Goal: Task Accomplishment & Management: Use online tool/utility

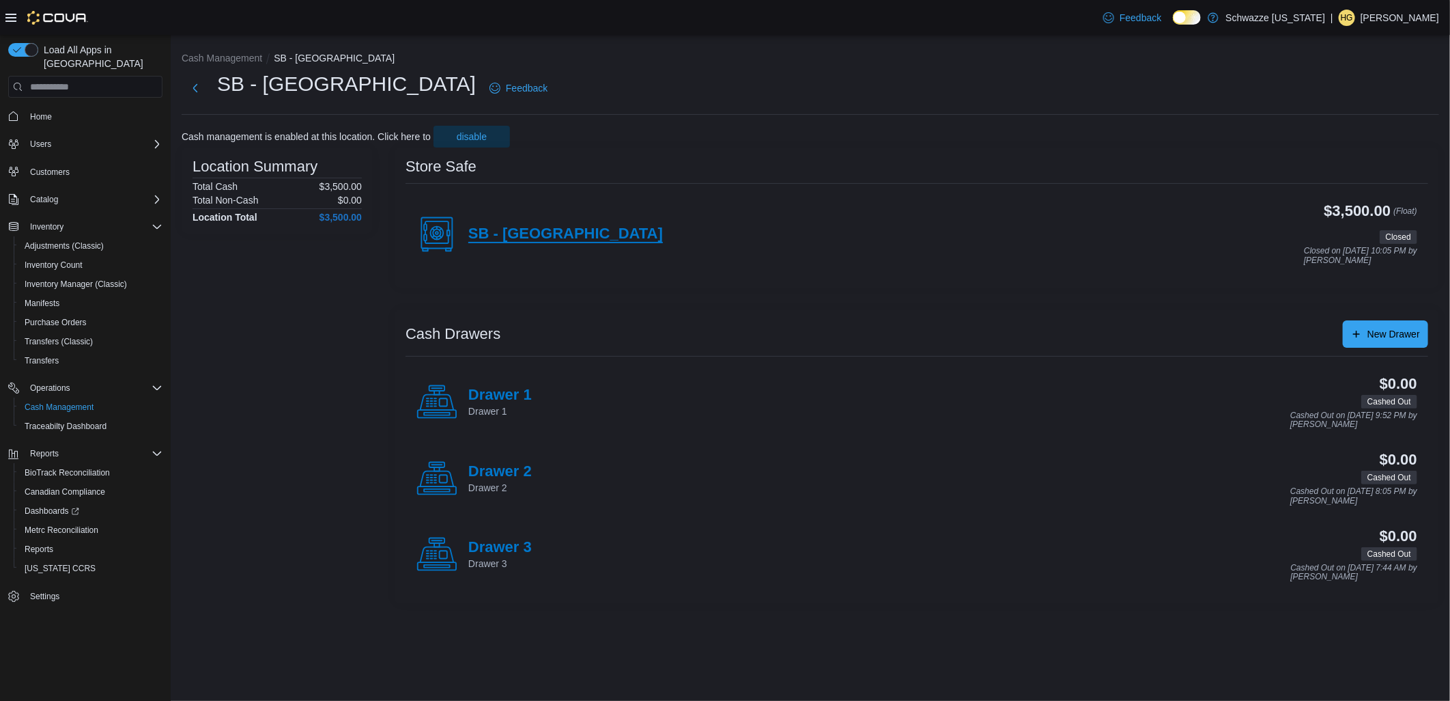
click at [517, 240] on h4 "SB - [GEOGRAPHIC_DATA]" at bounding box center [565, 234] width 195 height 18
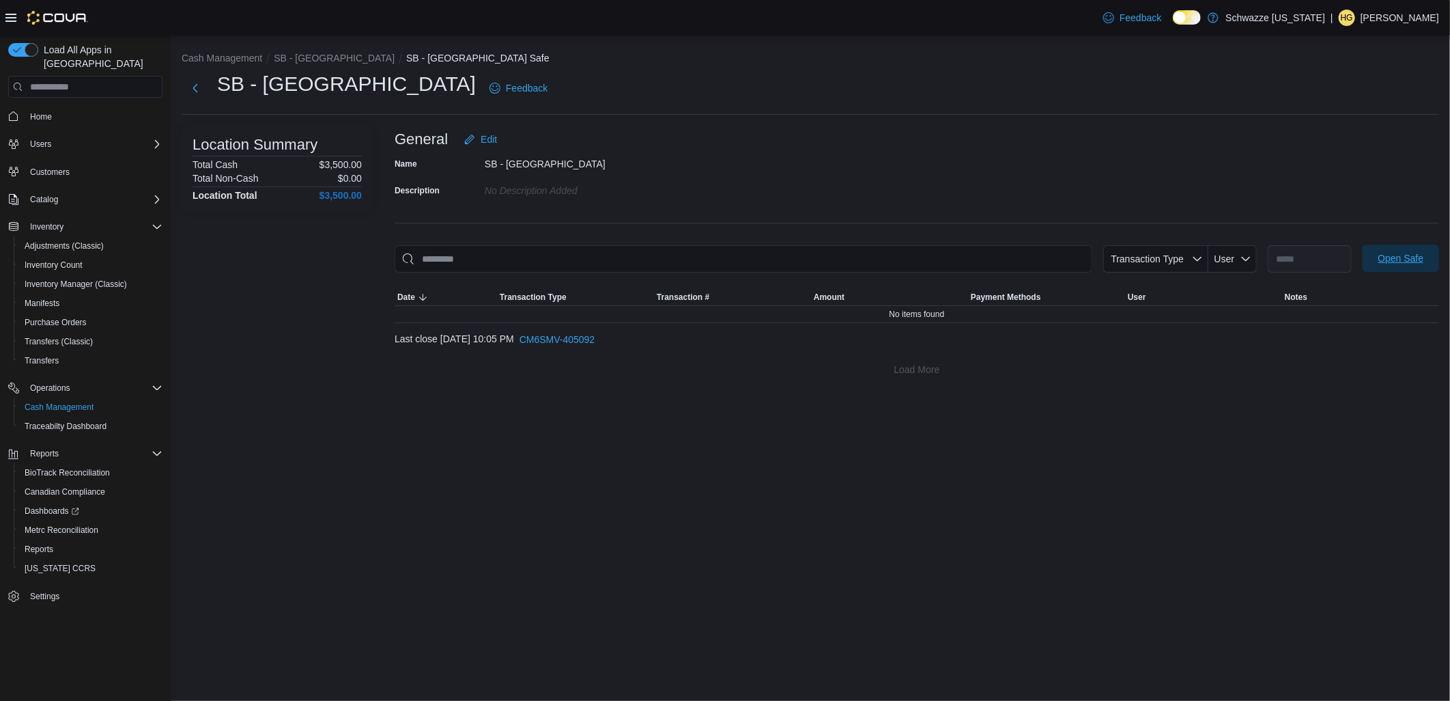
click at [1416, 264] on span "Open Safe" at bounding box center [1402, 258] width 46 height 14
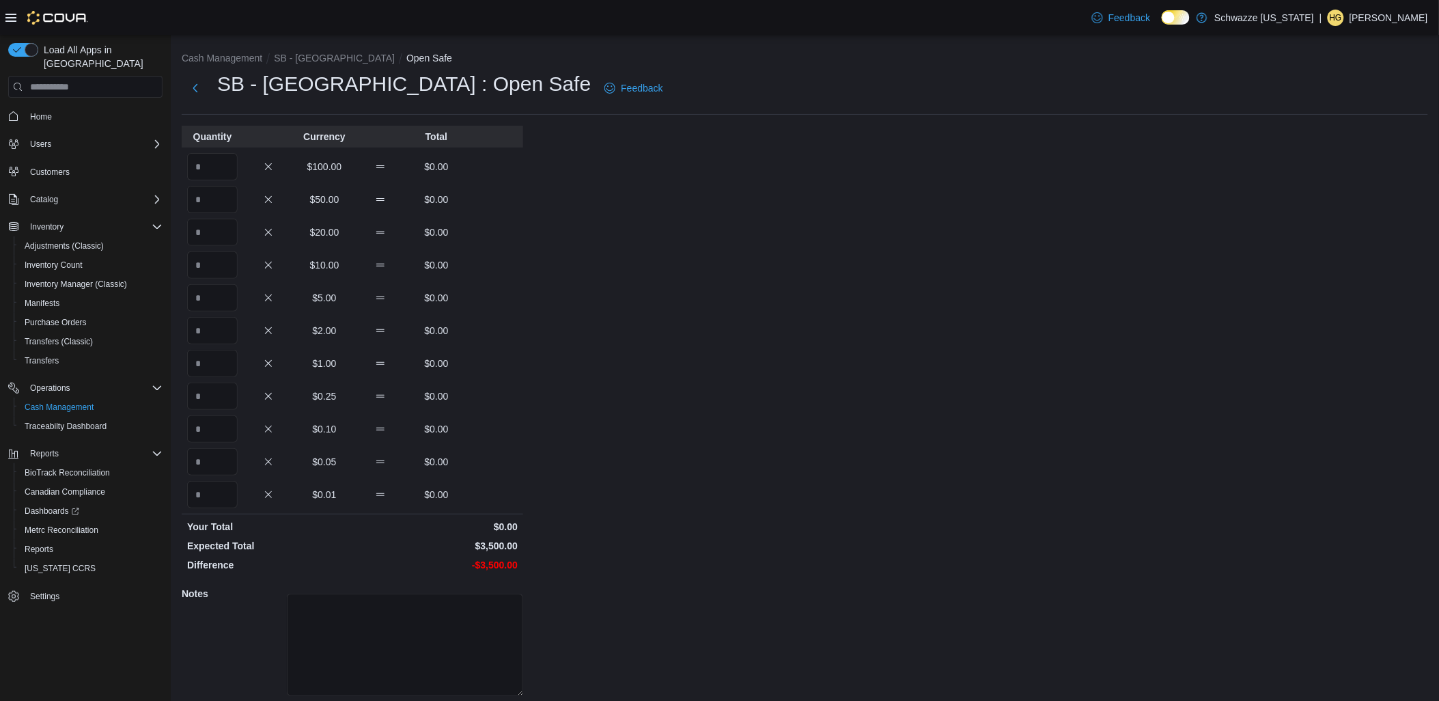
click at [239, 148] on div "Quantity Currency Total $100.00 $0.00 $50.00 $0.00 $20.00 $0.00 $10.00 $0.00 $5…" at bounding box center [352, 431] width 341 height 611
click at [232, 155] on input "Quantity" at bounding box center [212, 166] width 51 height 27
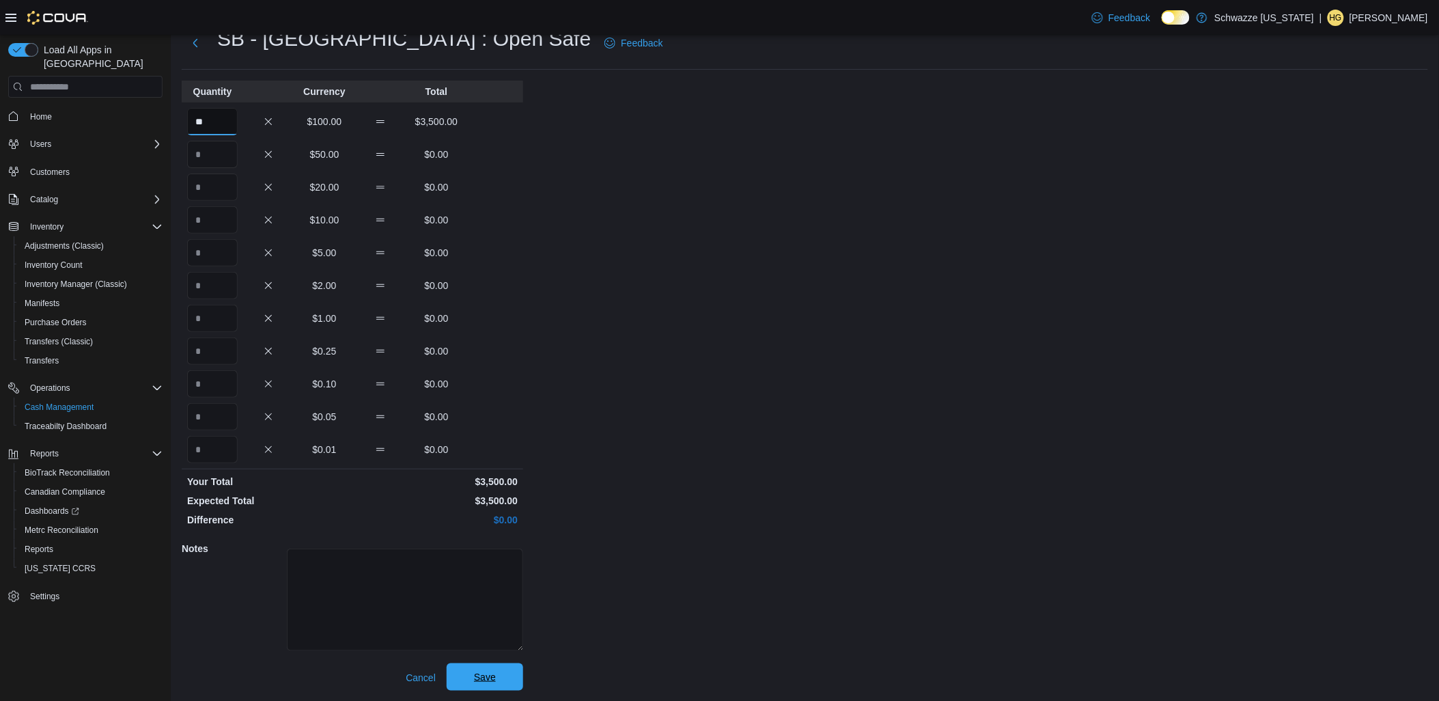
scroll to position [46, 0]
type input "**"
click at [494, 684] on span "Save" at bounding box center [485, 675] width 60 height 27
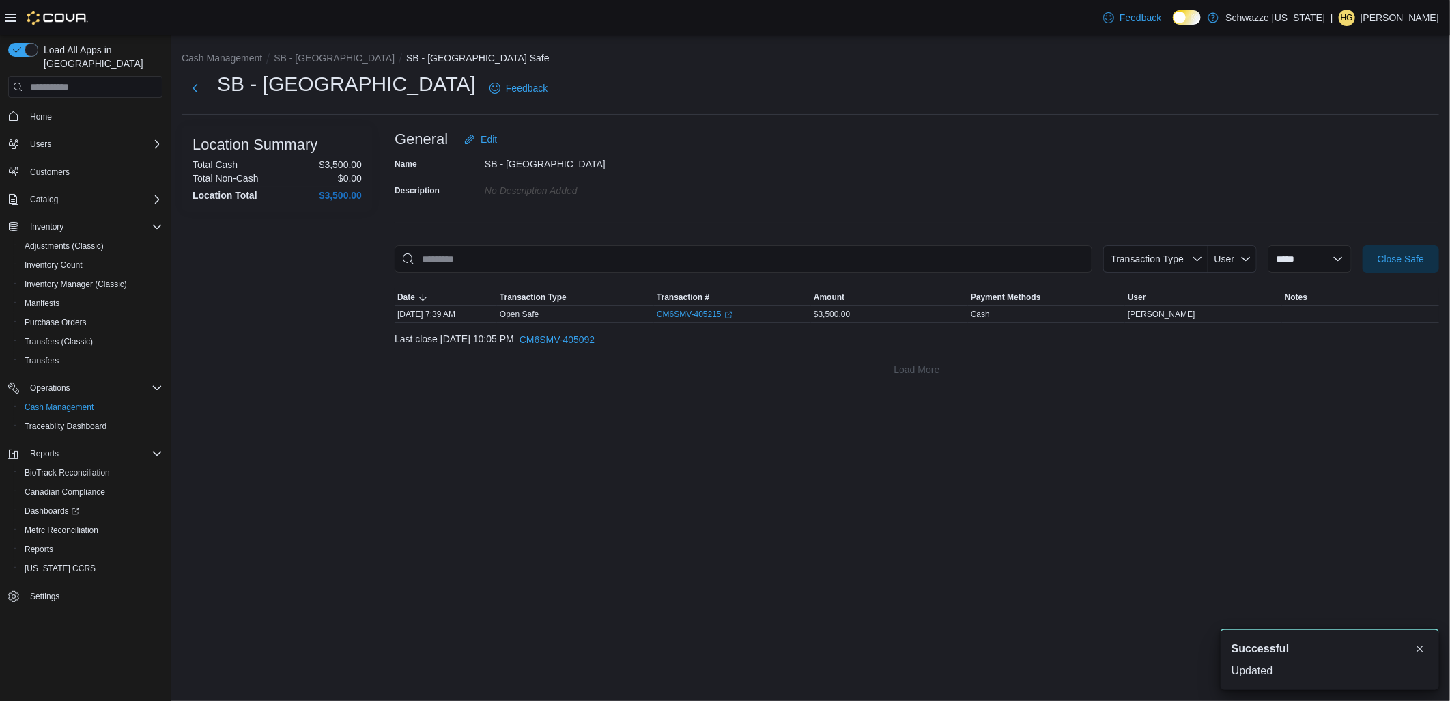
click at [216, 98] on div "SB - Brighton Blvd Feedback" at bounding box center [367, 88] width 371 height 36
click at [182, 85] on button "Next" at bounding box center [195, 87] width 27 height 27
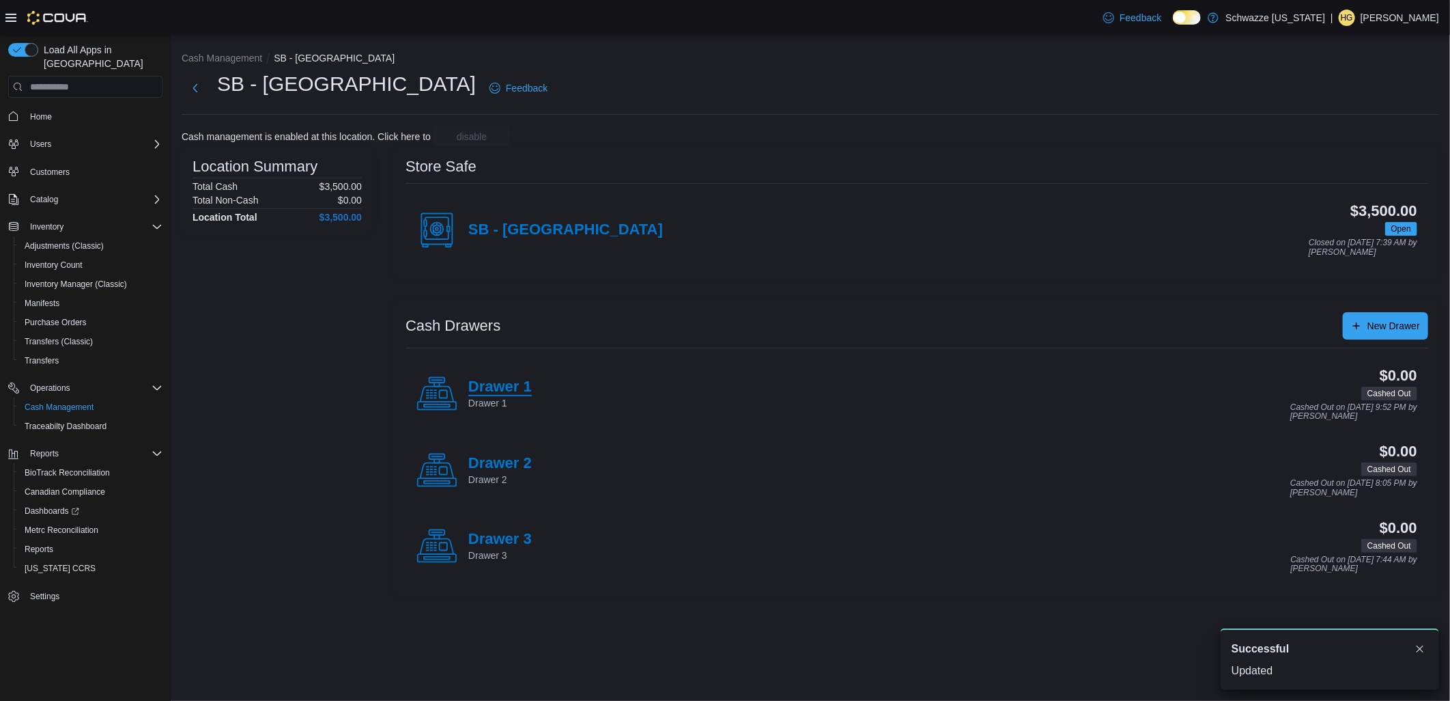
click at [519, 385] on h4 "Drawer 1" at bounding box center [500, 387] width 64 height 18
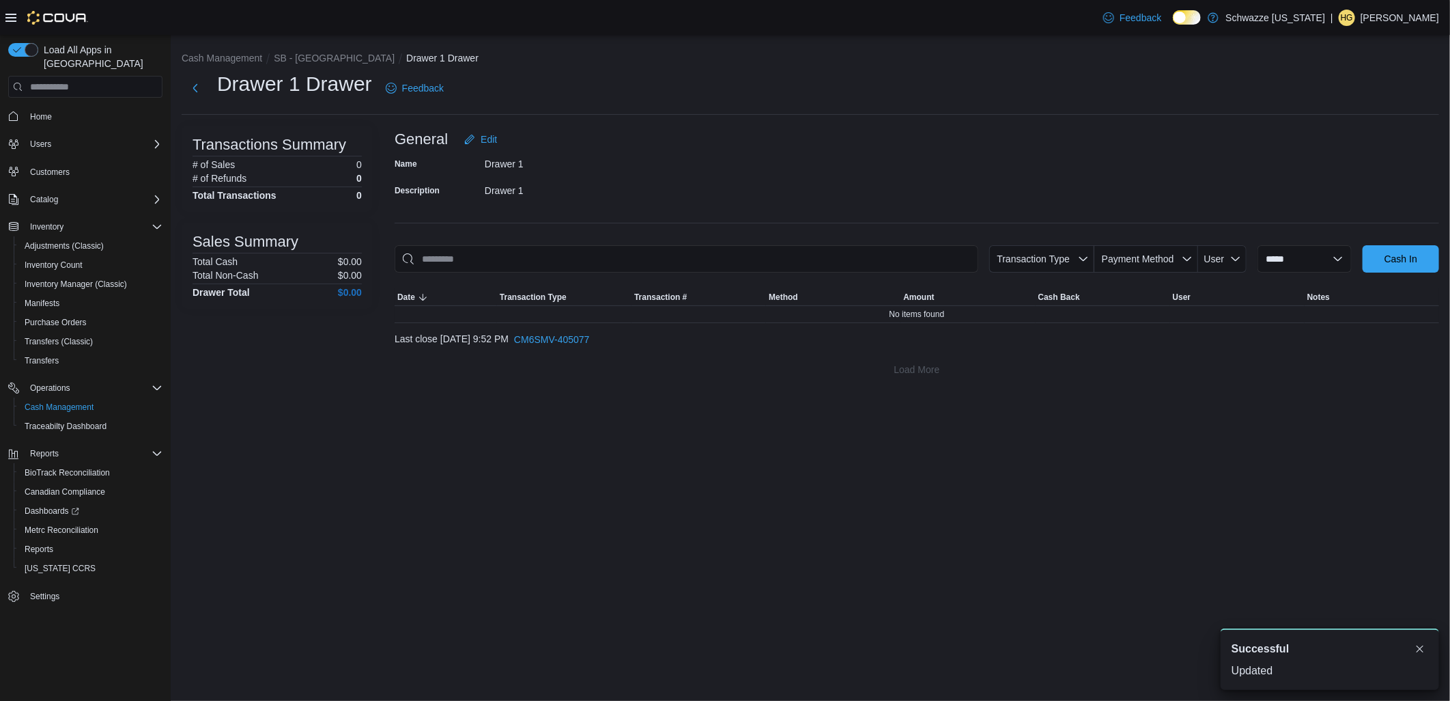
click at [1398, 242] on div "**********" at bounding box center [917, 254] width 1045 height 257
click at [1395, 247] on span "Cash In" at bounding box center [1401, 257] width 60 height 27
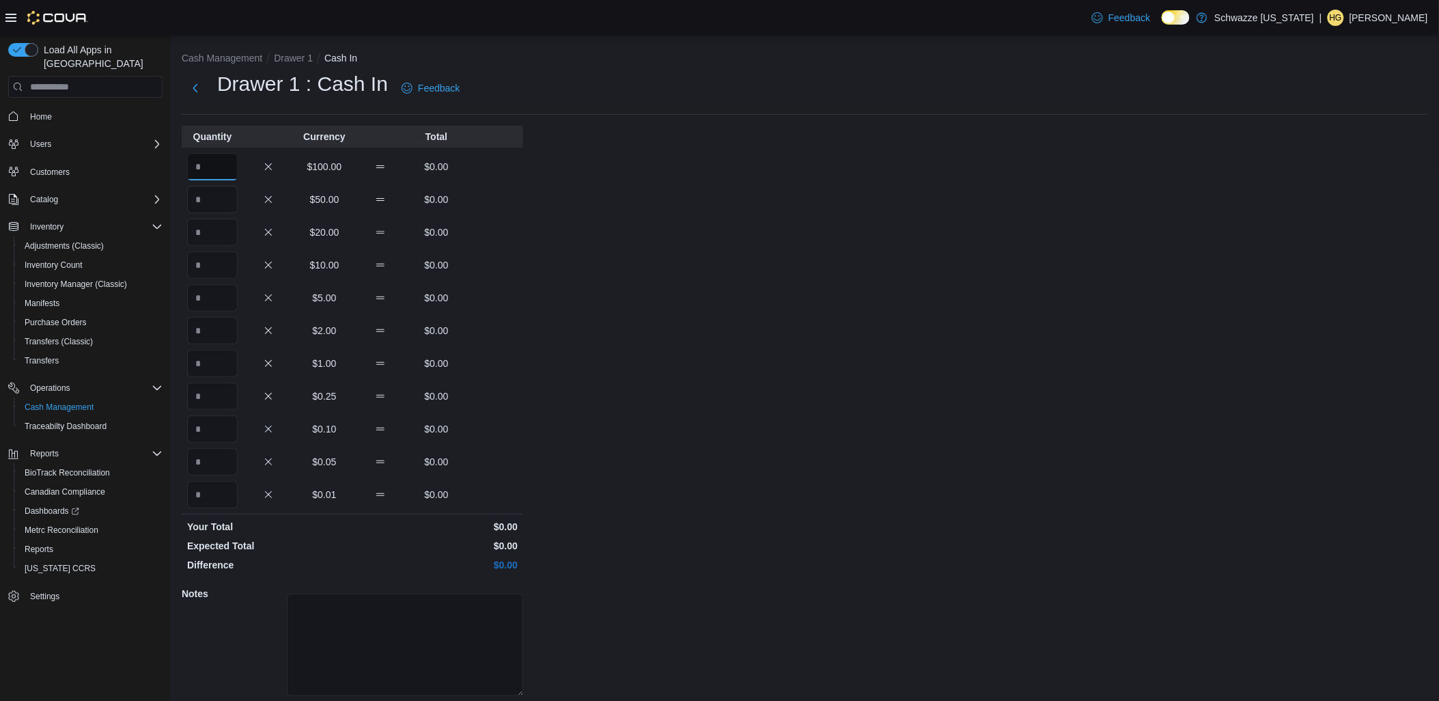
click at [216, 162] on input "Quantity" at bounding box center [212, 166] width 51 height 27
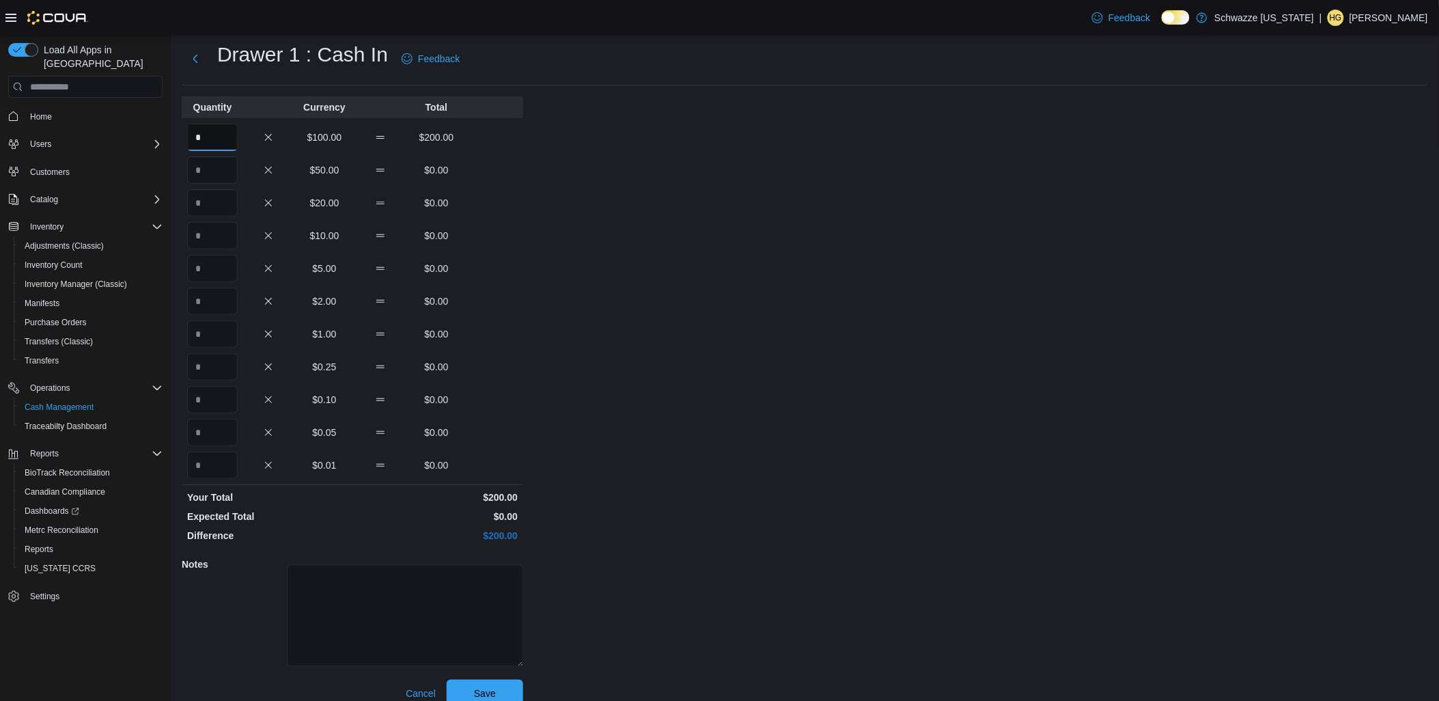
scroll to position [46, 0]
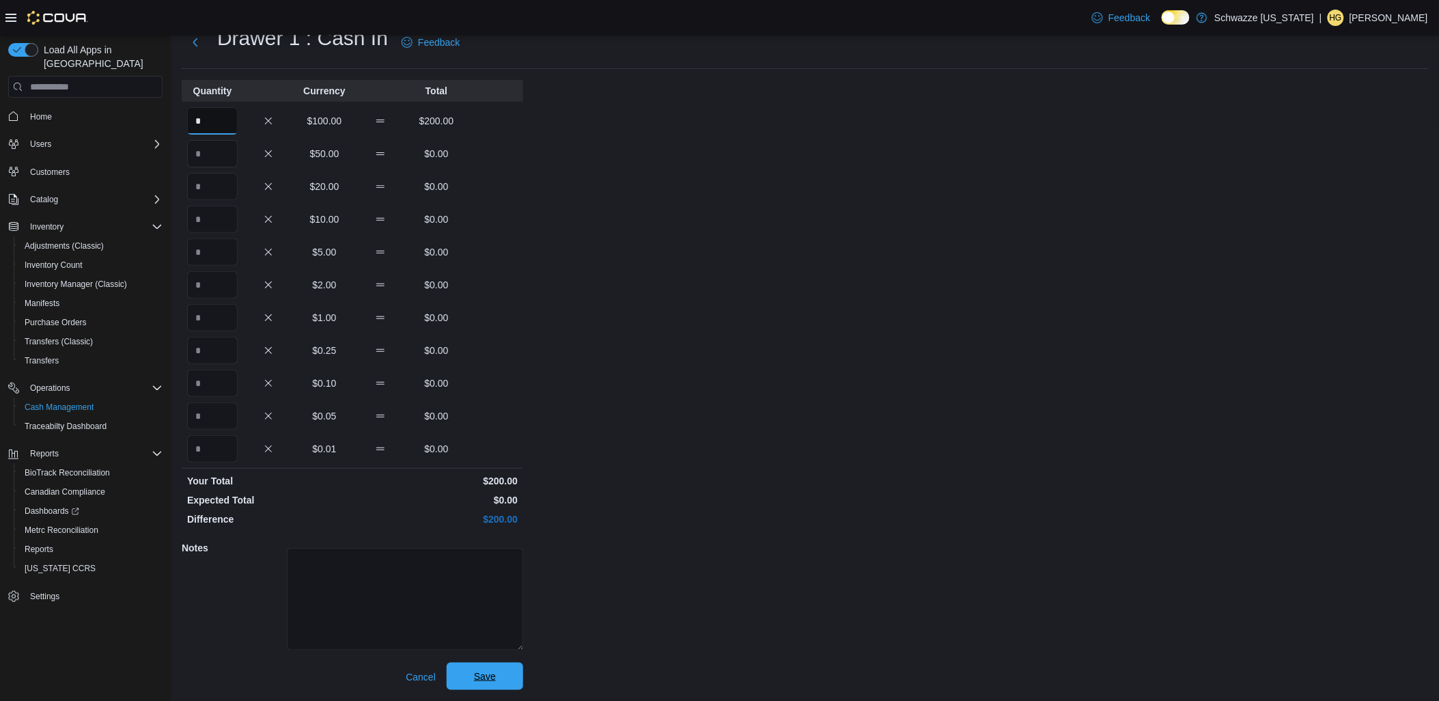
type input "*"
click at [509, 668] on span "Save" at bounding box center [485, 675] width 60 height 27
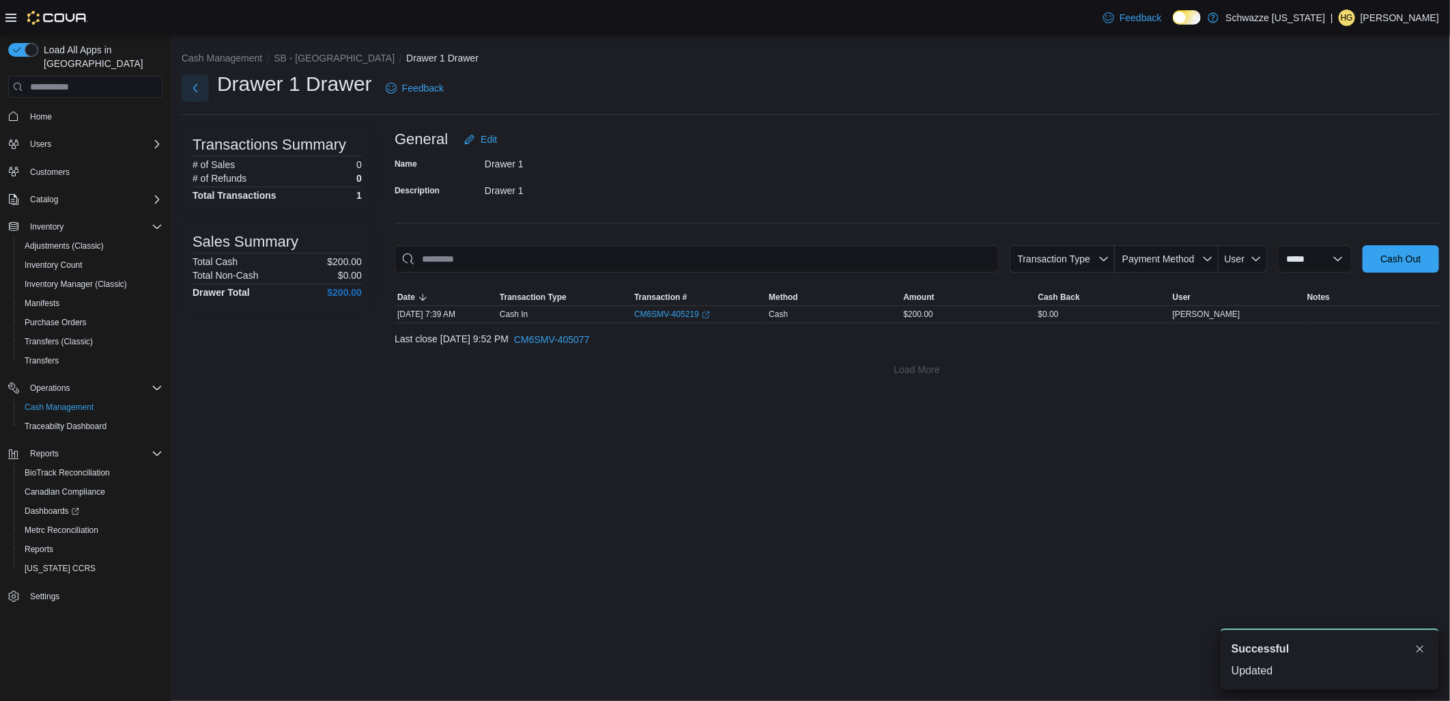
drag, startPoint x: 201, startPoint y: 90, endPoint x: 216, endPoint y: 96, distance: 16.2
click at [201, 90] on button "Next" at bounding box center [195, 87] width 27 height 27
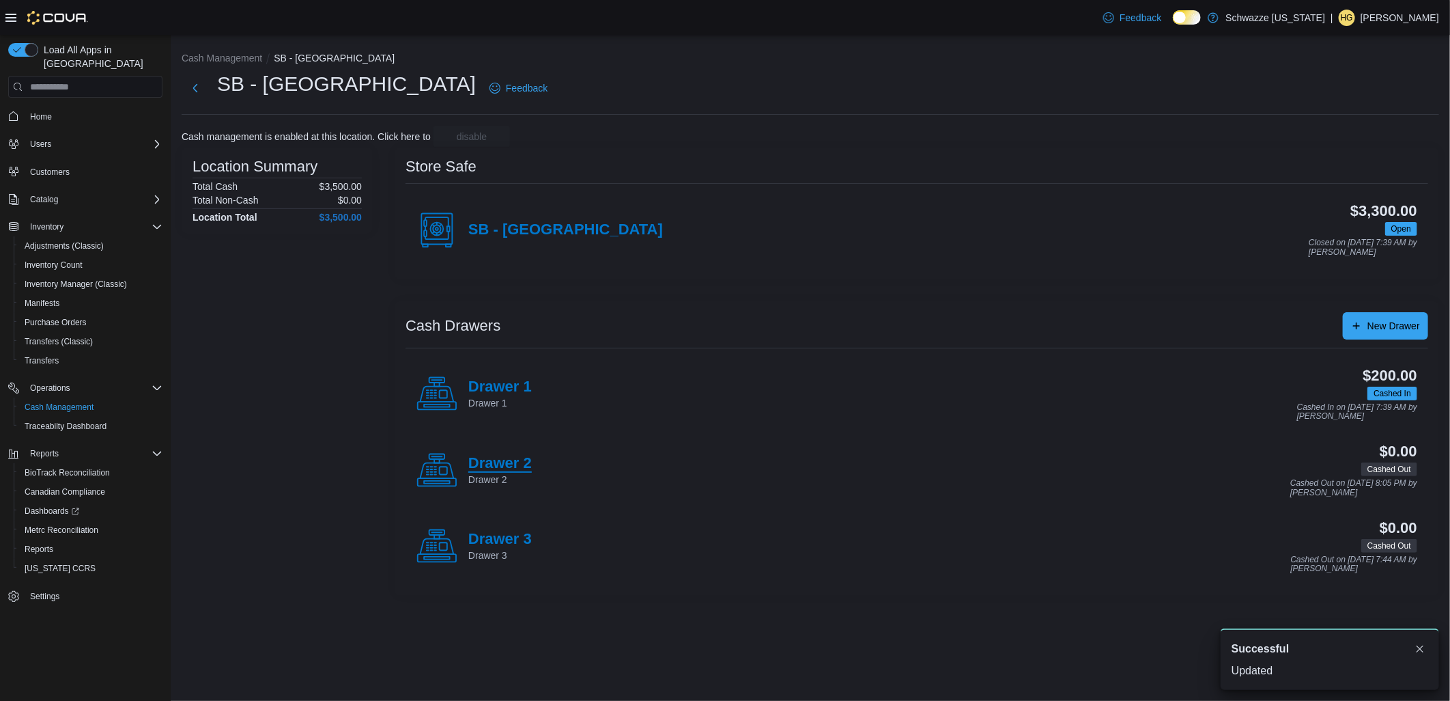
click at [510, 460] on h4 "Drawer 2" at bounding box center [500, 464] width 64 height 18
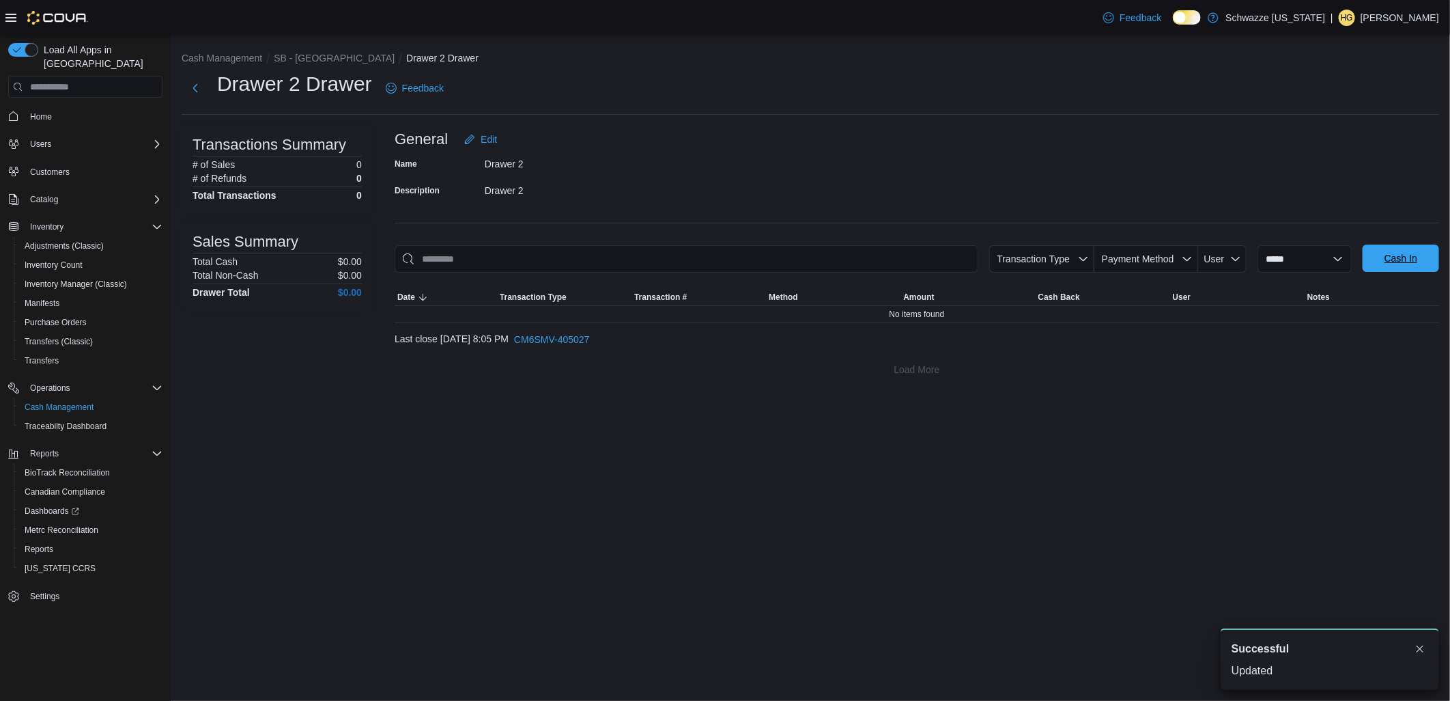
click at [1417, 264] on span "Cash In" at bounding box center [1401, 258] width 33 height 14
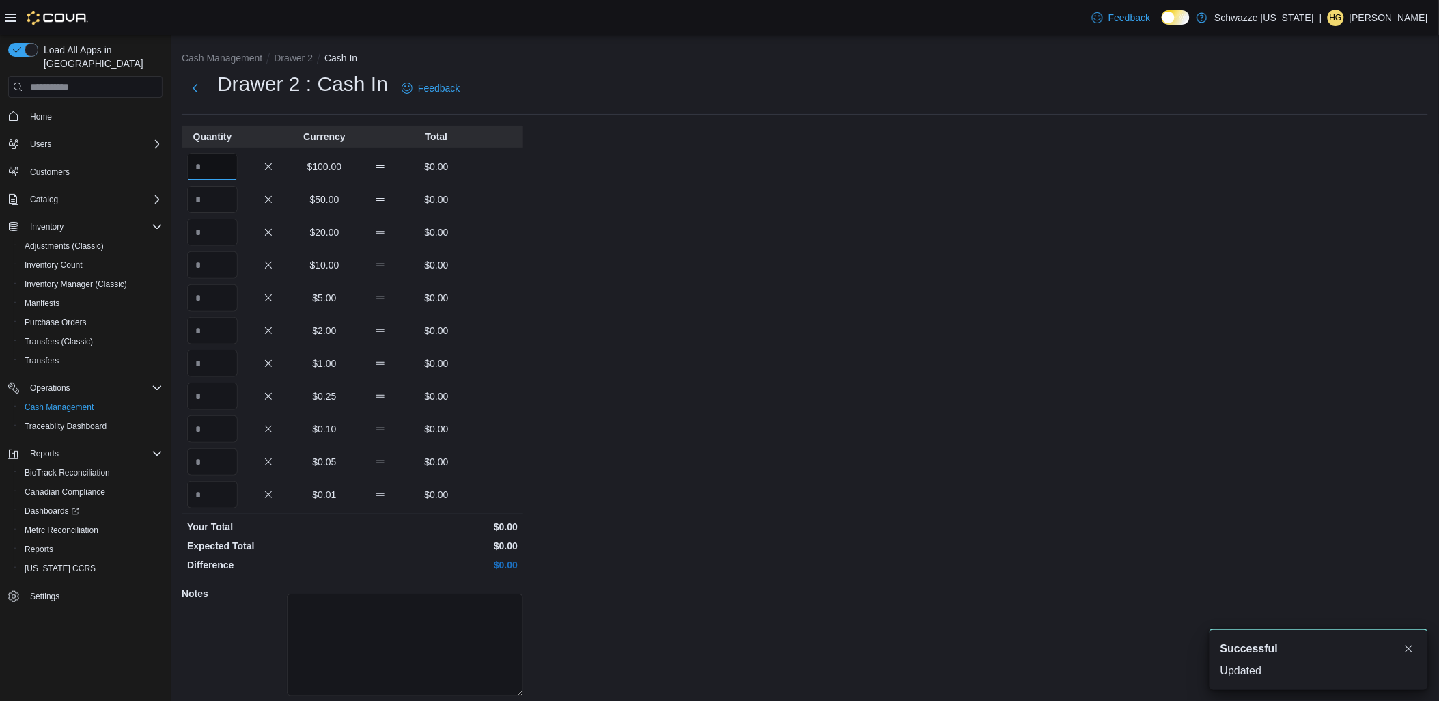
click at [219, 171] on input "Quantity" at bounding box center [212, 166] width 51 height 27
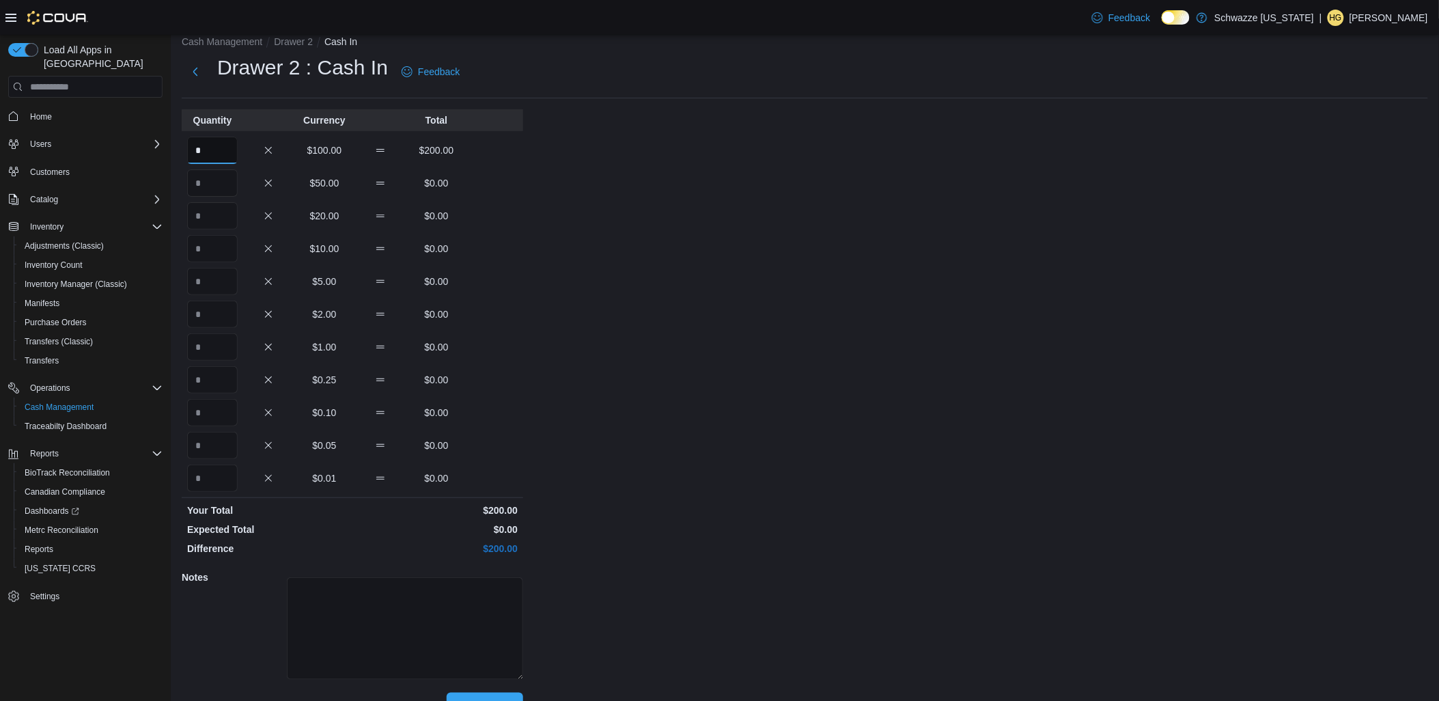
scroll to position [46, 0]
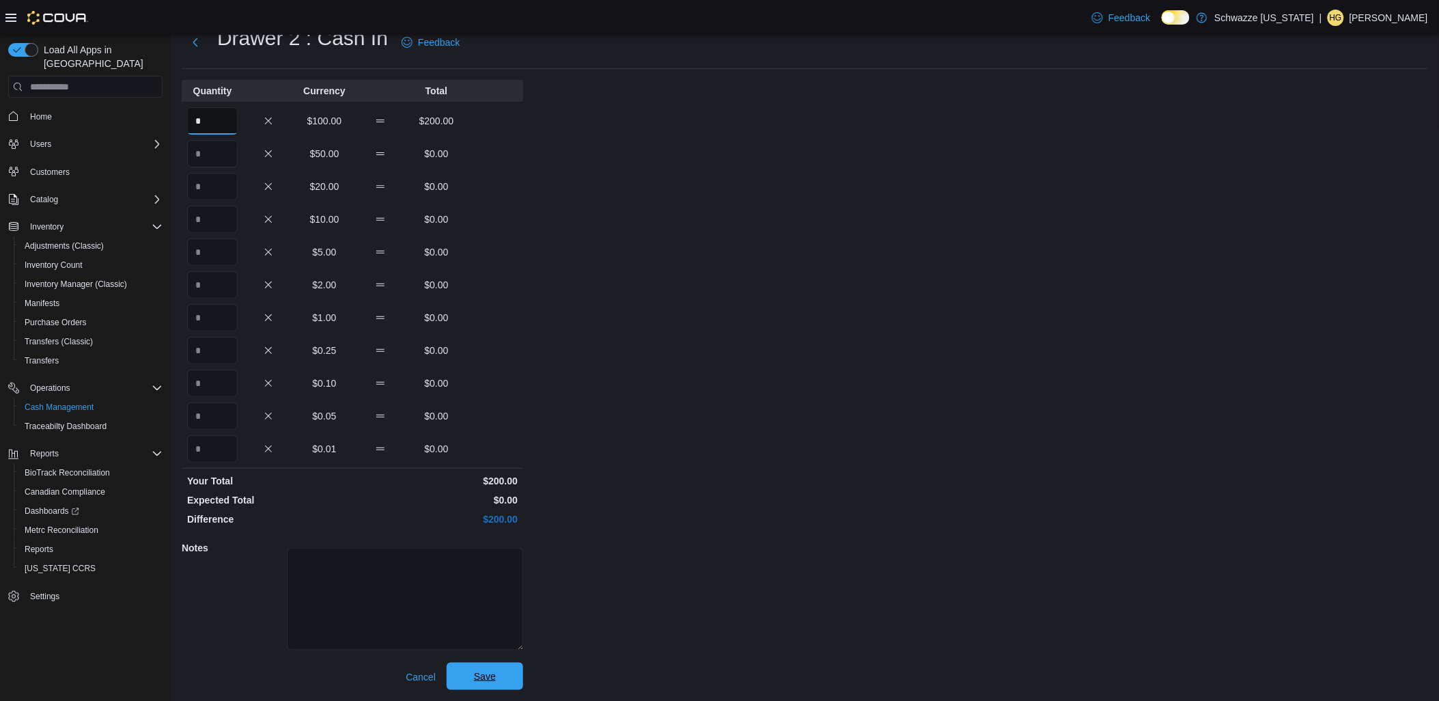
type input "*"
click at [503, 676] on span "Save" at bounding box center [485, 675] width 60 height 27
